Goal: Browse casually: Explore the website without a specific task or goal

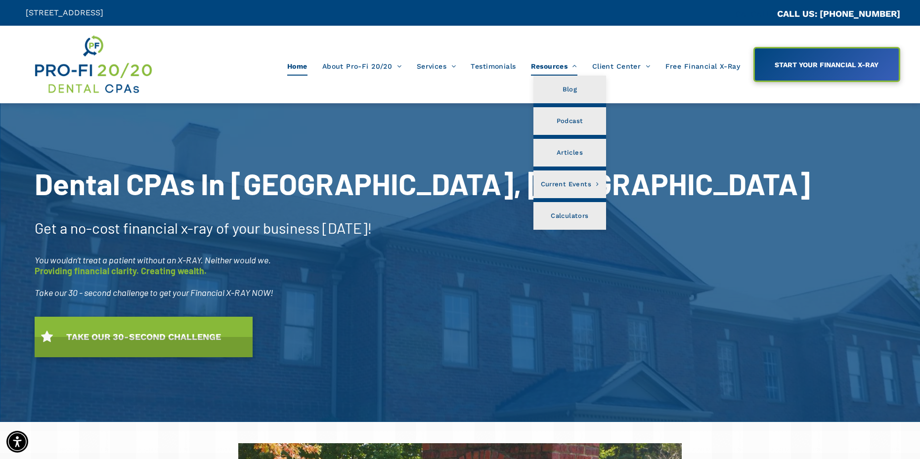
click at [555, 63] on span "Resources" at bounding box center [554, 66] width 46 height 19
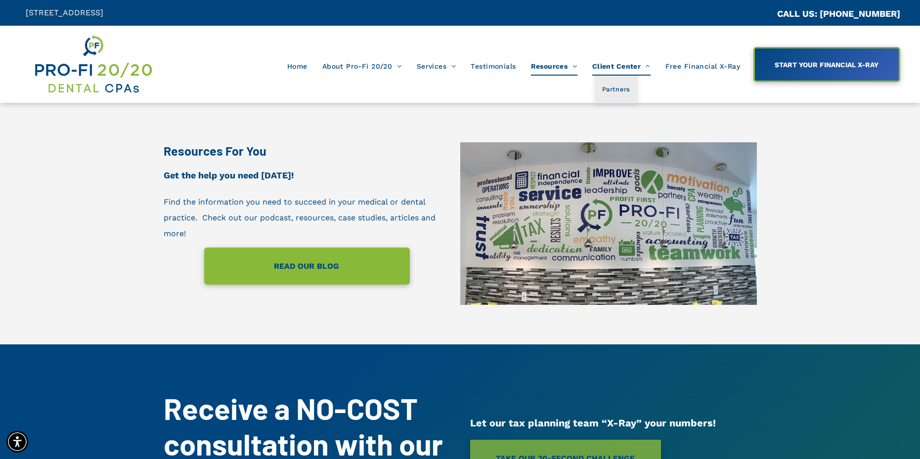
click at [617, 66] on span "Client Center" at bounding box center [621, 66] width 58 height 19
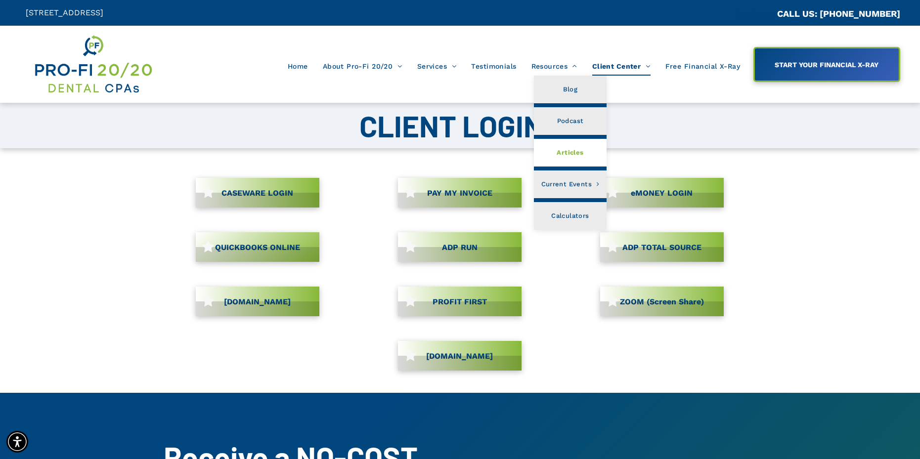
click at [571, 148] on span "Articles" at bounding box center [570, 152] width 27 height 13
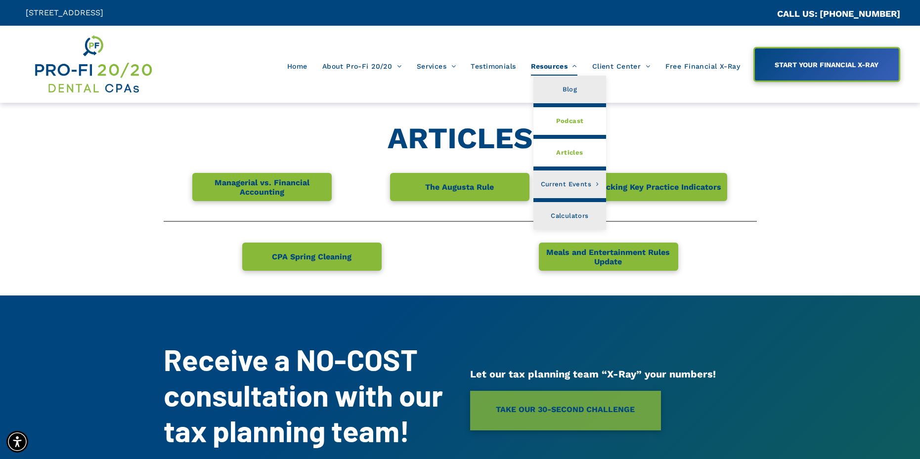
click at [565, 117] on span "Podcast" at bounding box center [570, 121] width 28 height 13
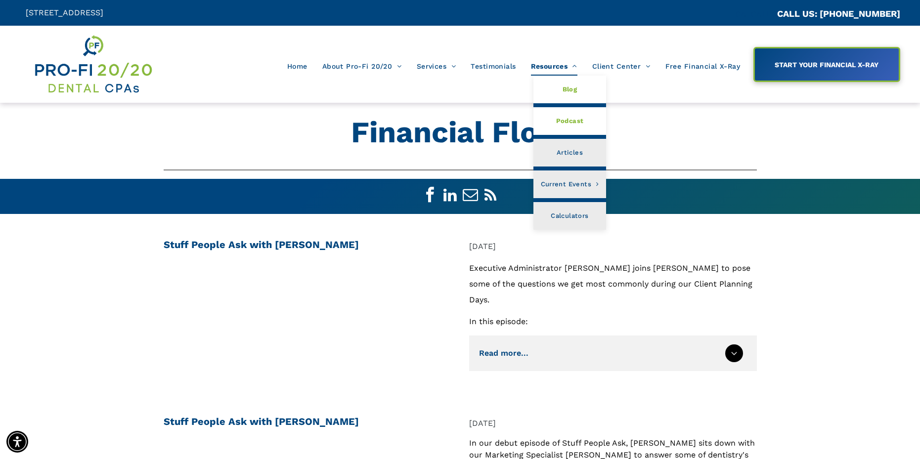
click at [559, 82] on link "Blog" at bounding box center [570, 90] width 73 height 28
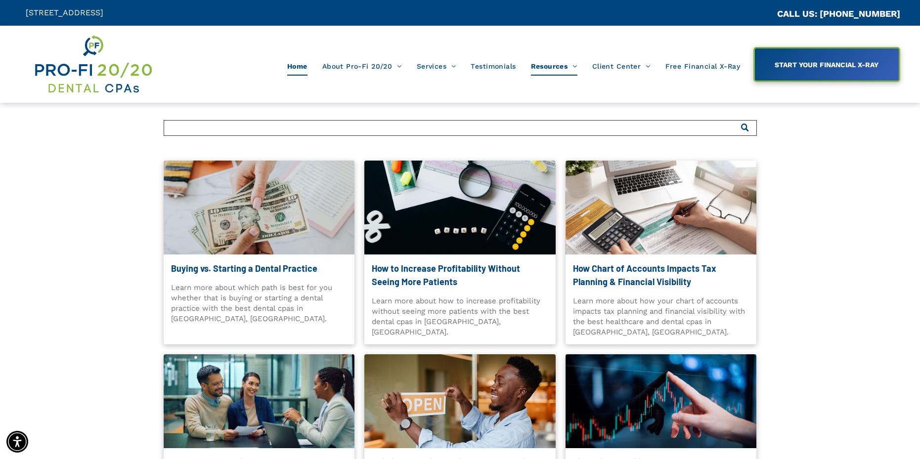
click at [305, 64] on span "Home" at bounding box center [297, 66] width 20 height 19
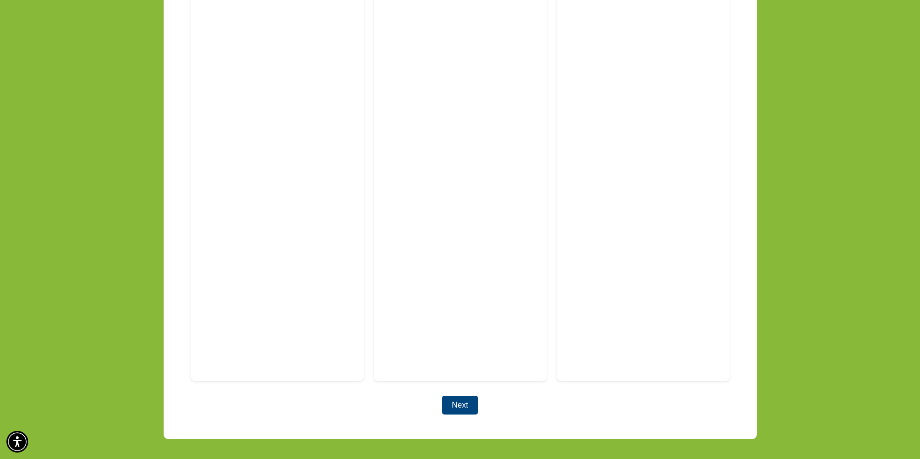
scroll to position [2193, 0]
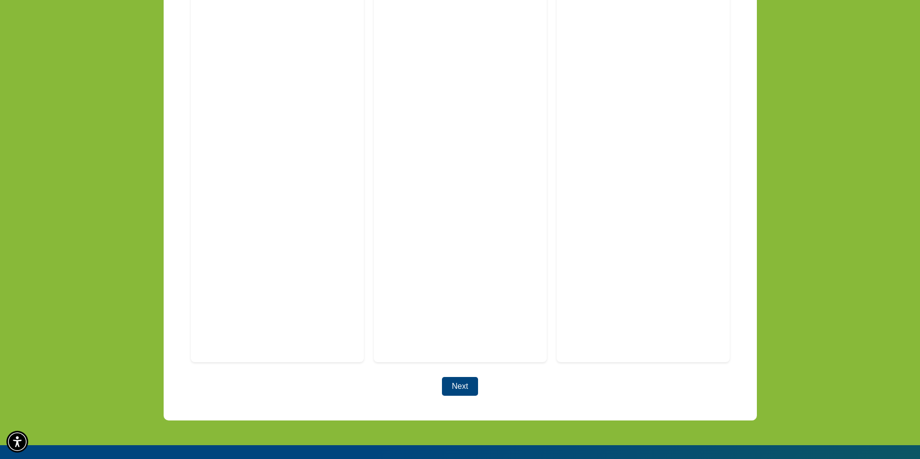
click at [457, 377] on button "Next" at bounding box center [460, 386] width 36 height 19
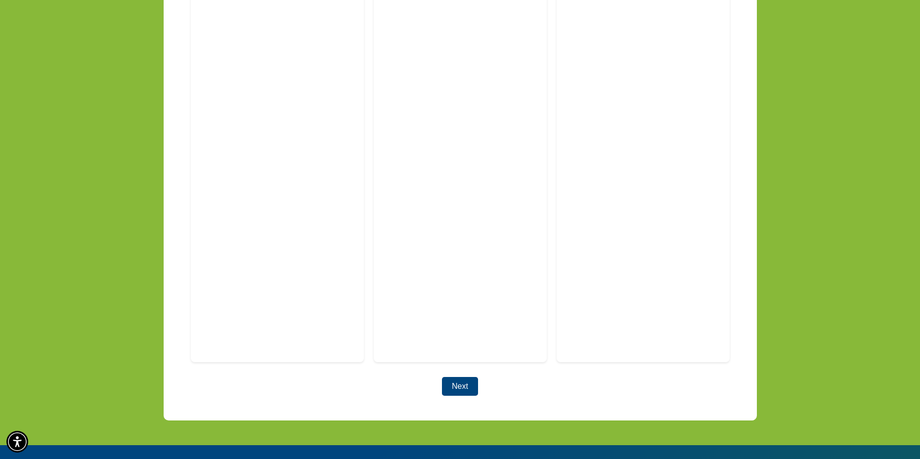
click at [457, 377] on button "Next" at bounding box center [460, 386] width 36 height 19
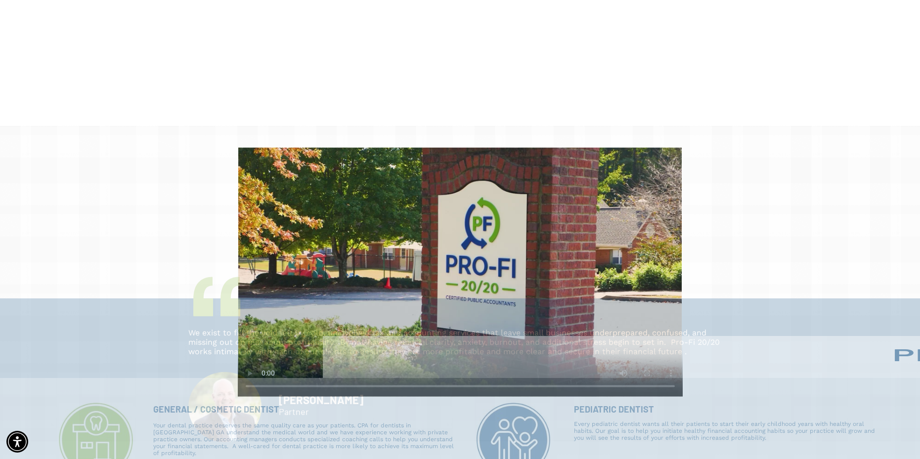
scroll to position [555, 0]
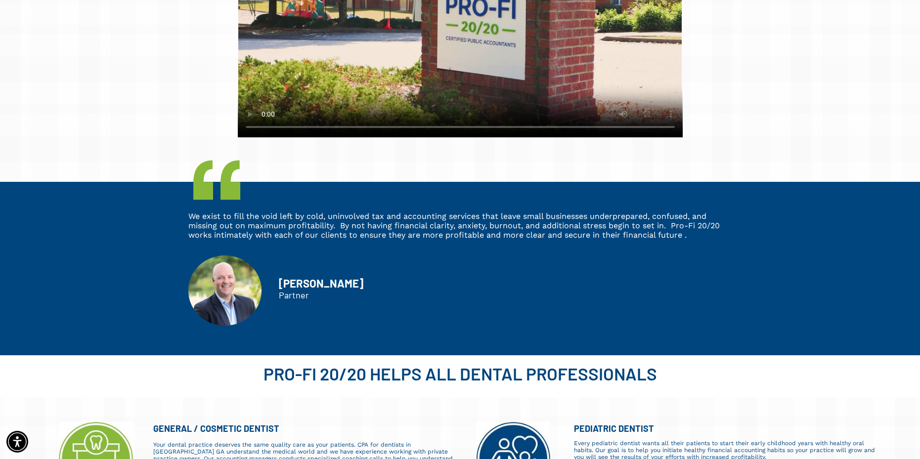
click at [91, 119] on div at bounding box center [460, 25] width 920 height 316
